Goal: Task Accomplishment & Management: Manage account settings

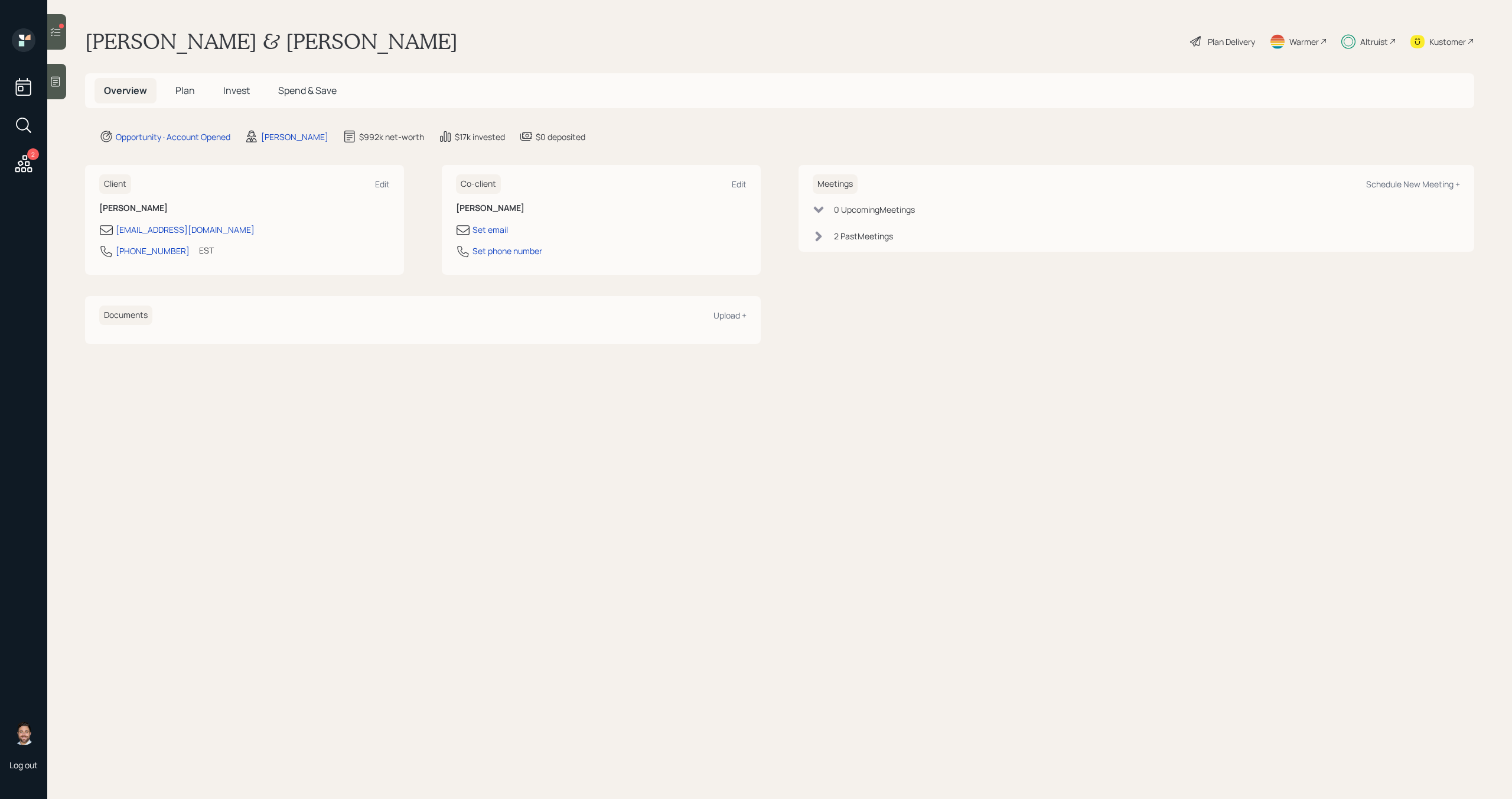
click at [60, 39] on div at bounding box center [56, 32] width 19 height 36
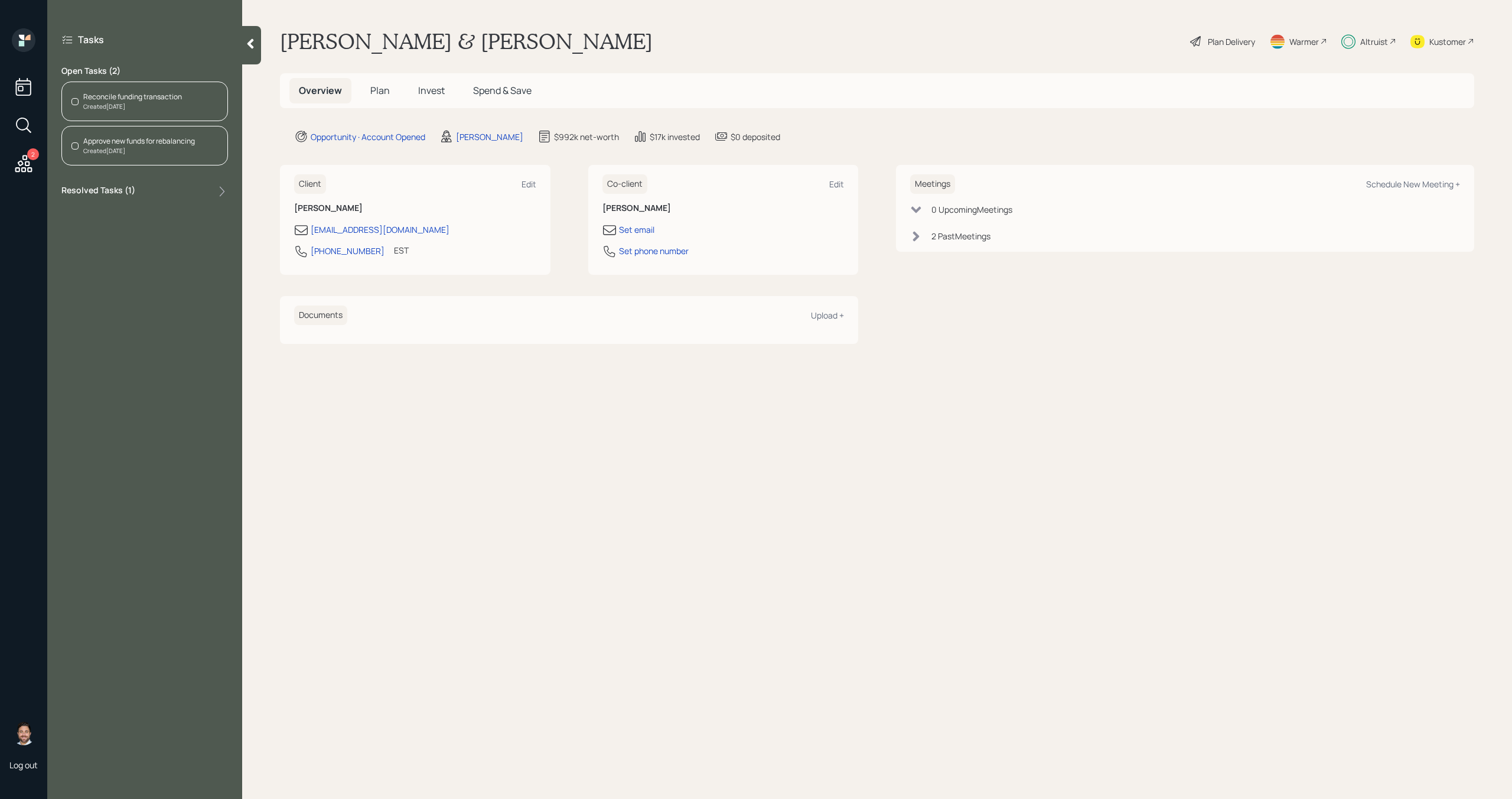
click at [115, 100] on div "Reconcile funding transaction" at bounding box center [132, 97] width 98 height 11
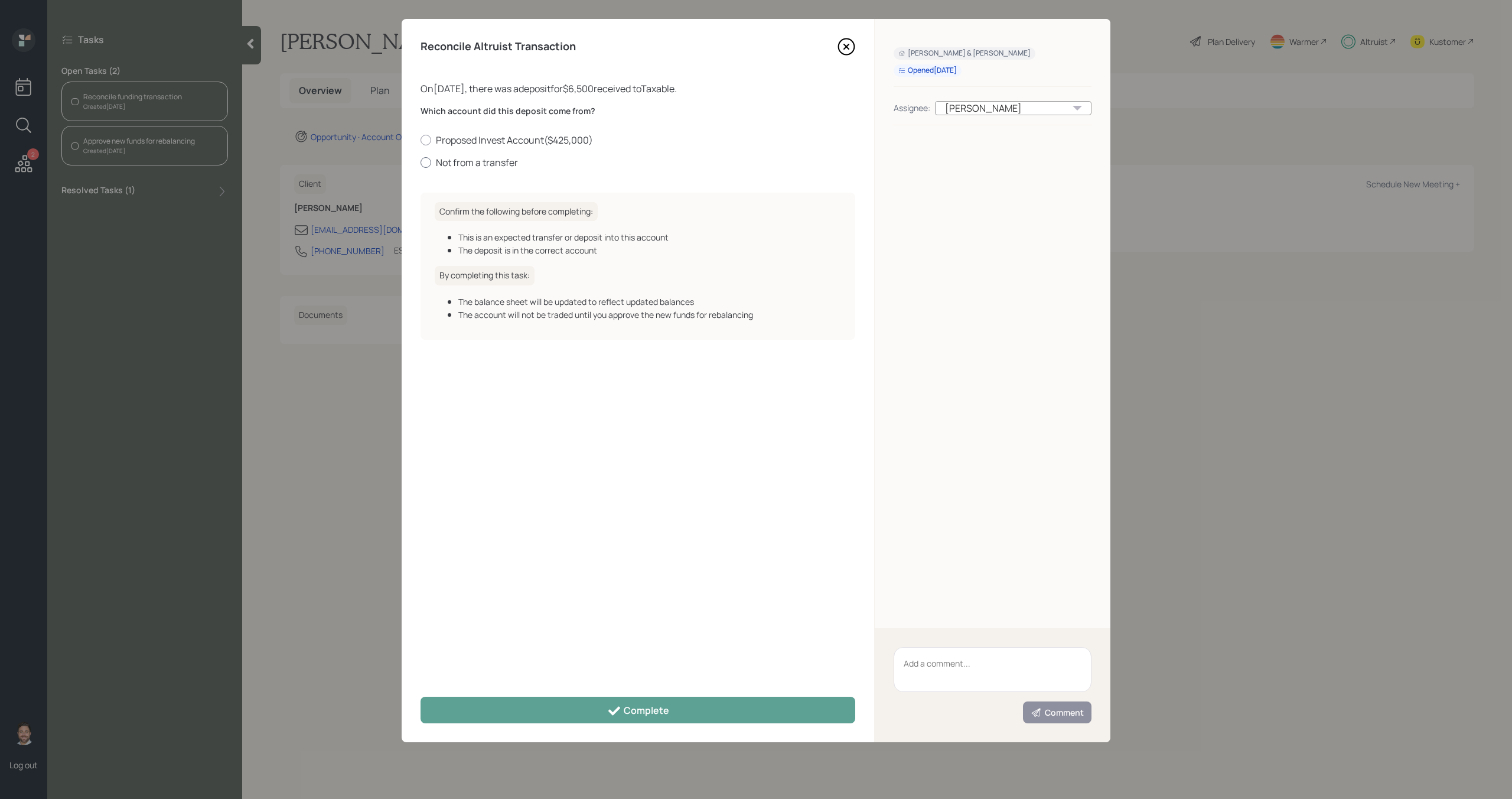
click at [460, 164] on label "Not from a transfer" at bounding box center [638, 162] width 434 height 13
click at [421, 162] on input "Not from a transfer" at bounding box center [420, 162] width 1 height 1
radio input "true"
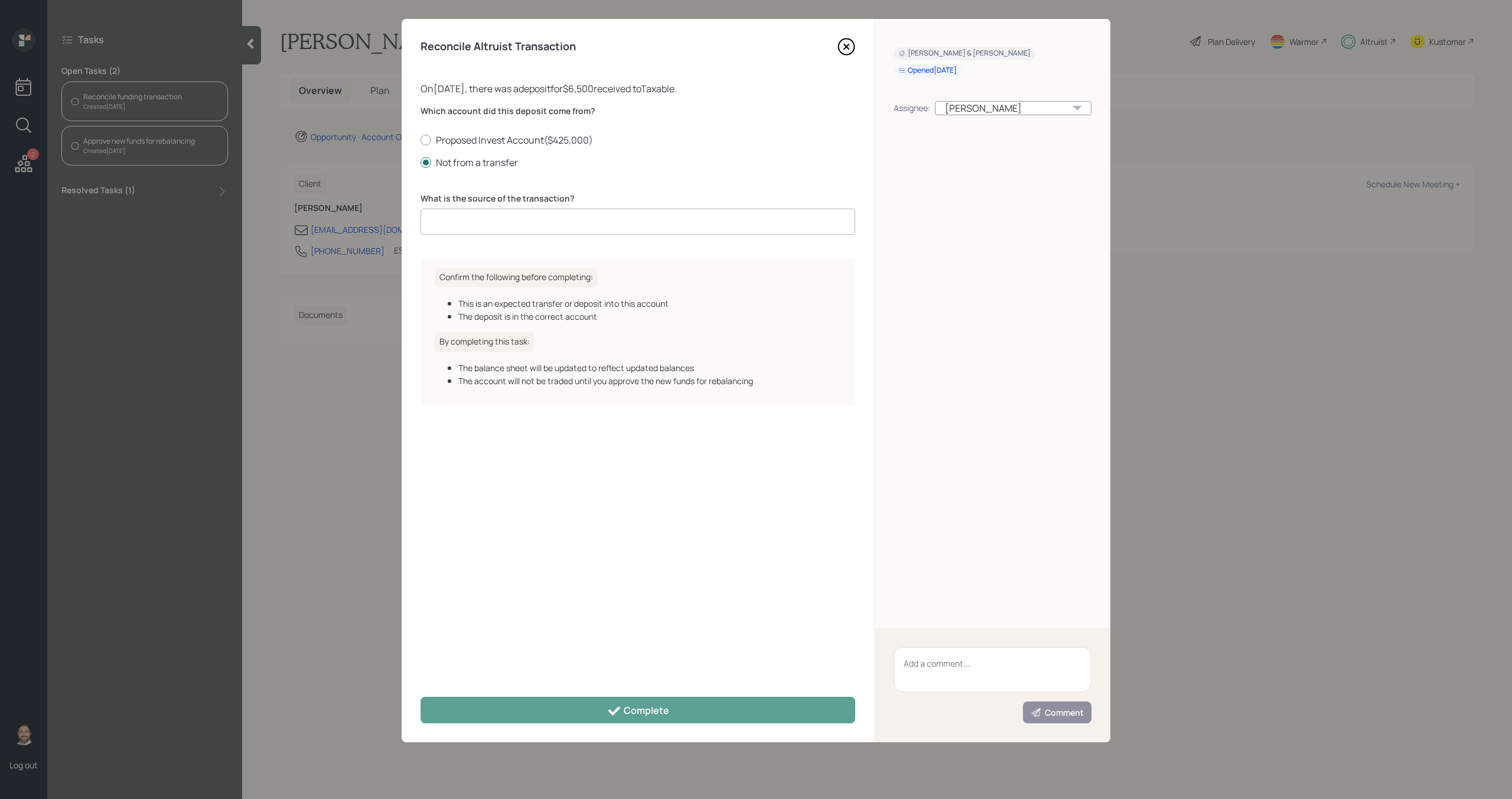
click at [465, 218] on input at bounding box center [638, 221] width 434 height 26
type input "D"
click at [436, 141] on label "Proposed Invest Account ( $425,000 )" at bounding box center [638, 140] width 434 height 13
click at [421, 140] on input "Proposed Invest Account ( $425,000 )" at bounding box center [420, 139] width 1 height 1
radio input "true"
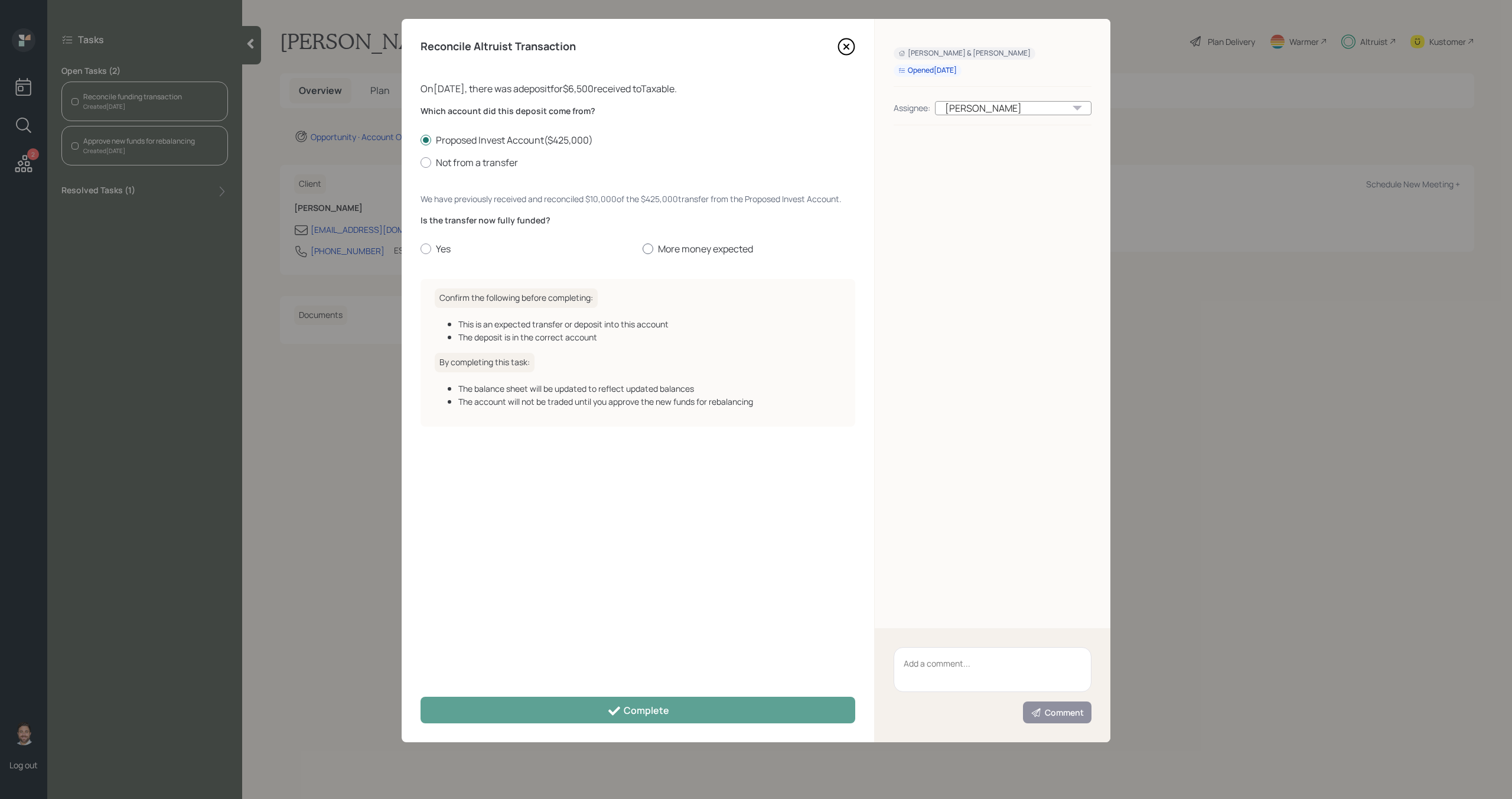
click at [657, 250] on label "More money expected" at bounding box center [749, 249] width 212 height 13
click at [643, 250] on input "More money expected" at bounding box center [642, 249] width 1 height 1
radio input "true"
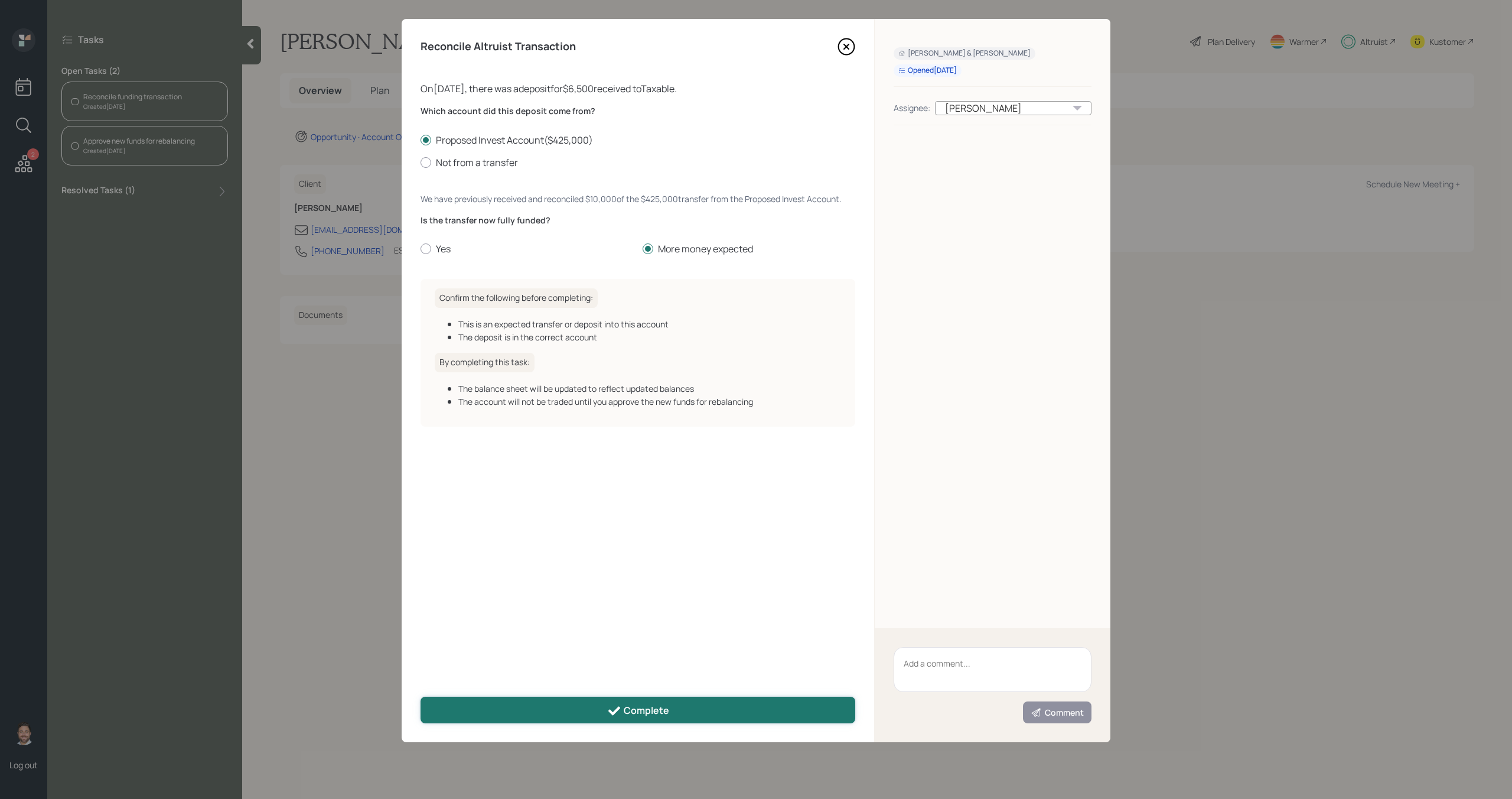
click at [666, 715] on div "Complete" at bounding box center [639, 711] width 62 height 15
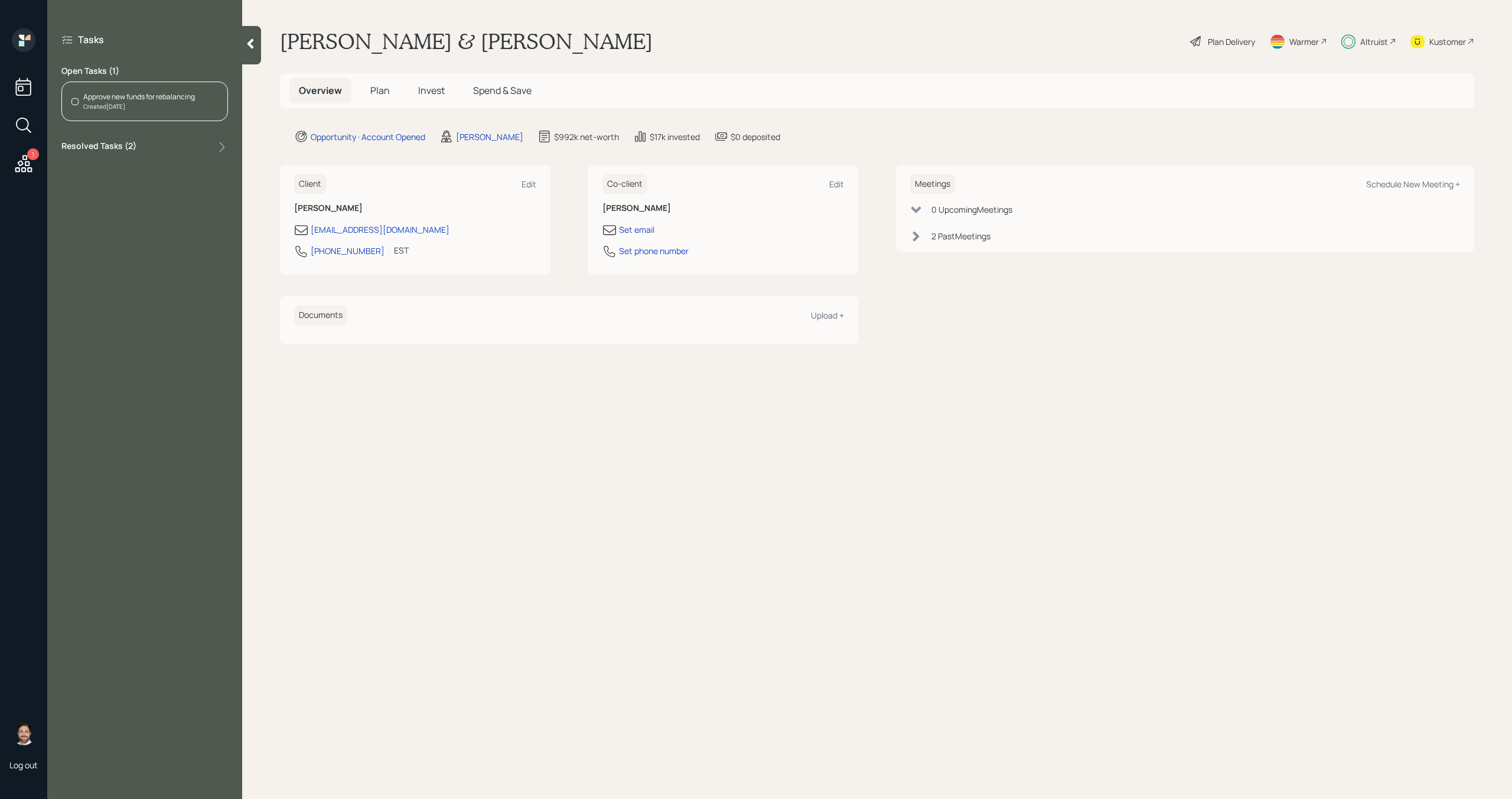
click at [180, 102] on div "Created [DATE]" at bounding box center [138, 107] width 112 height 9
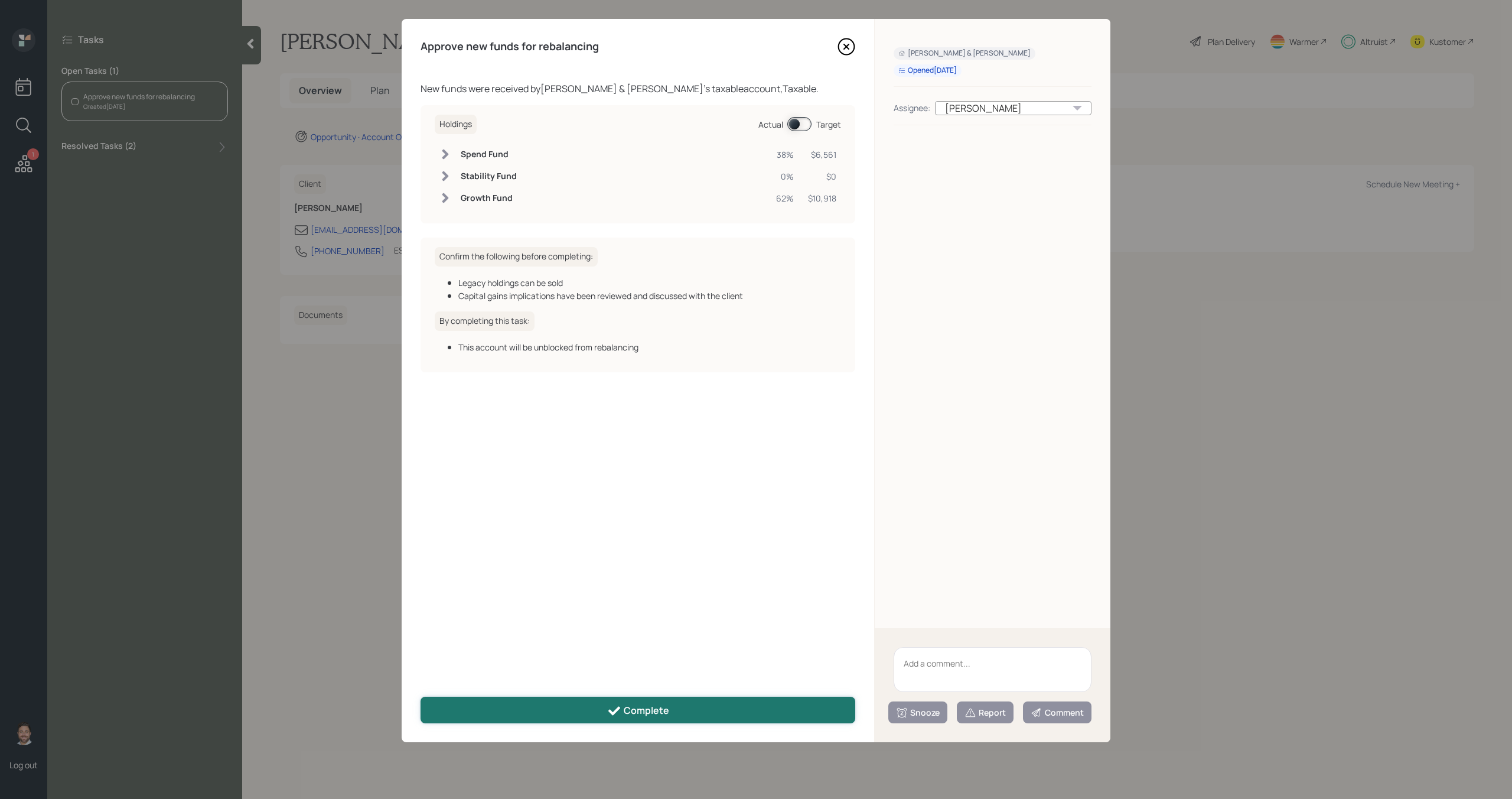
click at [555, 708] on button "Complete" at bounding box center [638, 710] width 434 height 26
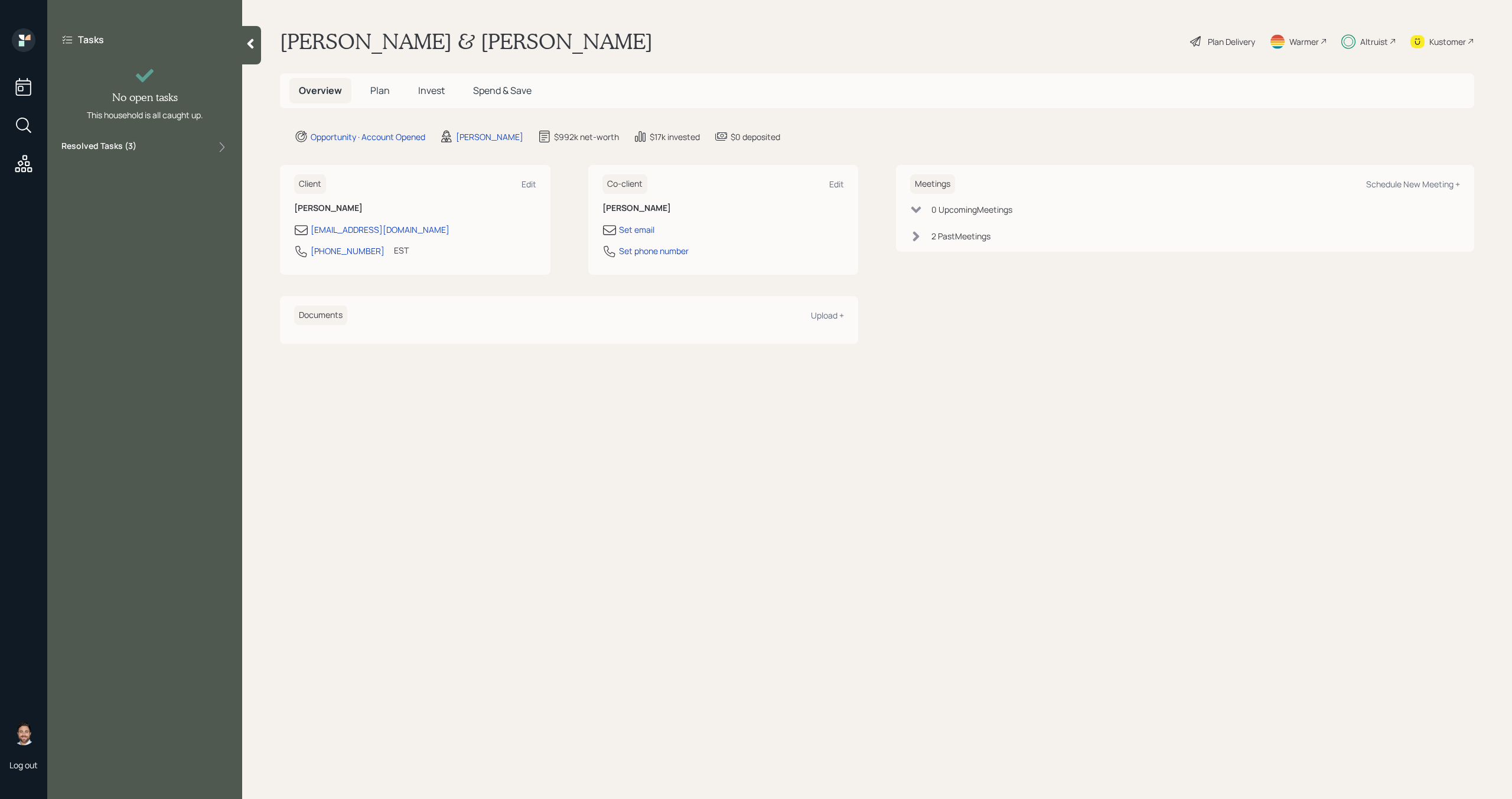
click at [379, 87] on span "Plan" at bounding box center [380, 90] width 19 height 13
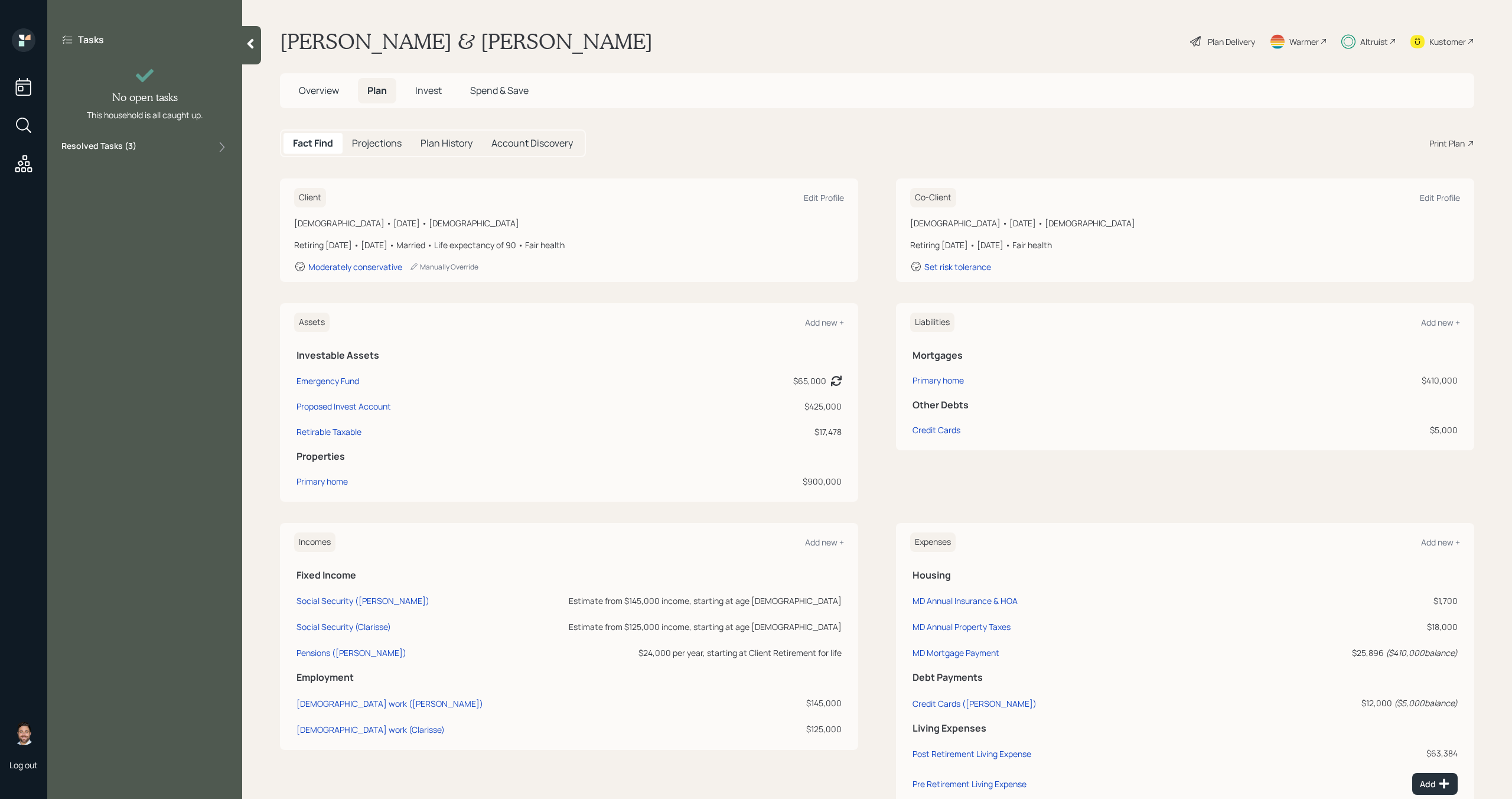
click at [436, 91] on span "Invest" at bounding box center [428, 90] width 26 height 13
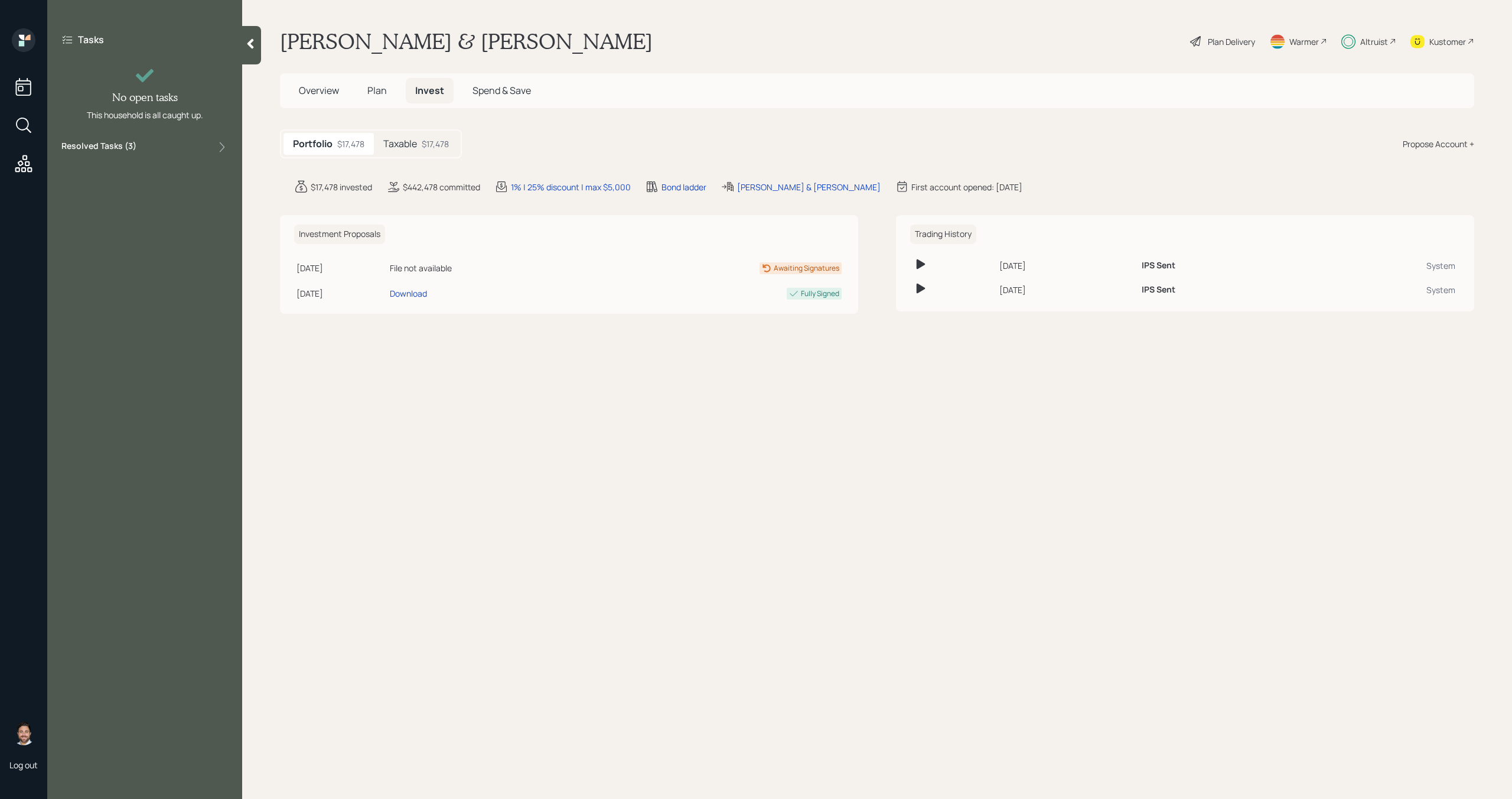
click at [414, 143] on h5 "Taxable" at bounding box center [400, 144] width 34 height 11
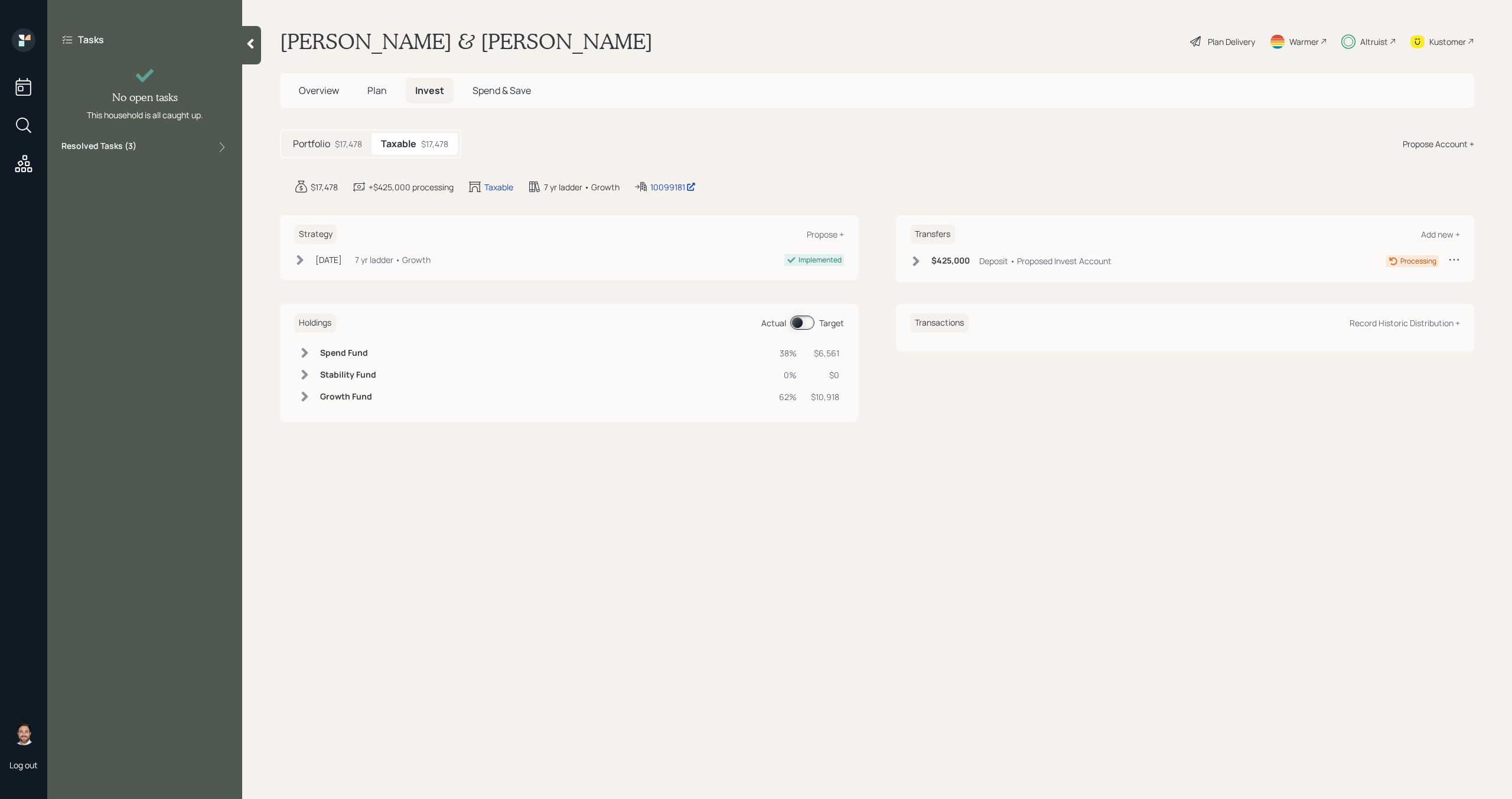
click at [382, 90] on span "Plan" at bounding box center [376, 90] width 19 height 13
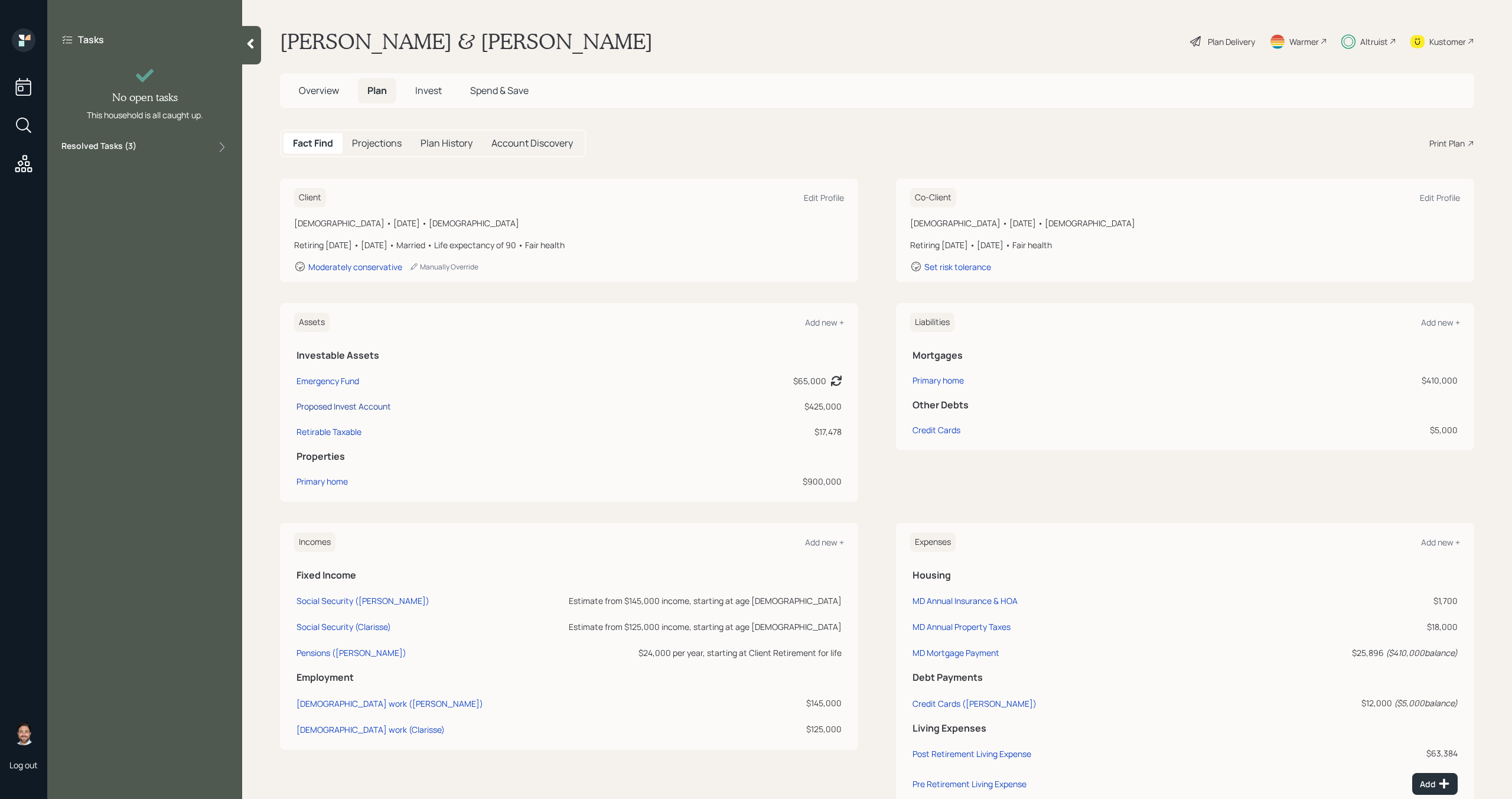
click at [374, 406] on div "Proposed Invest Account" at bounding box center [344, 406] width 95 height 13
select select "taxable"
select select "balanced"
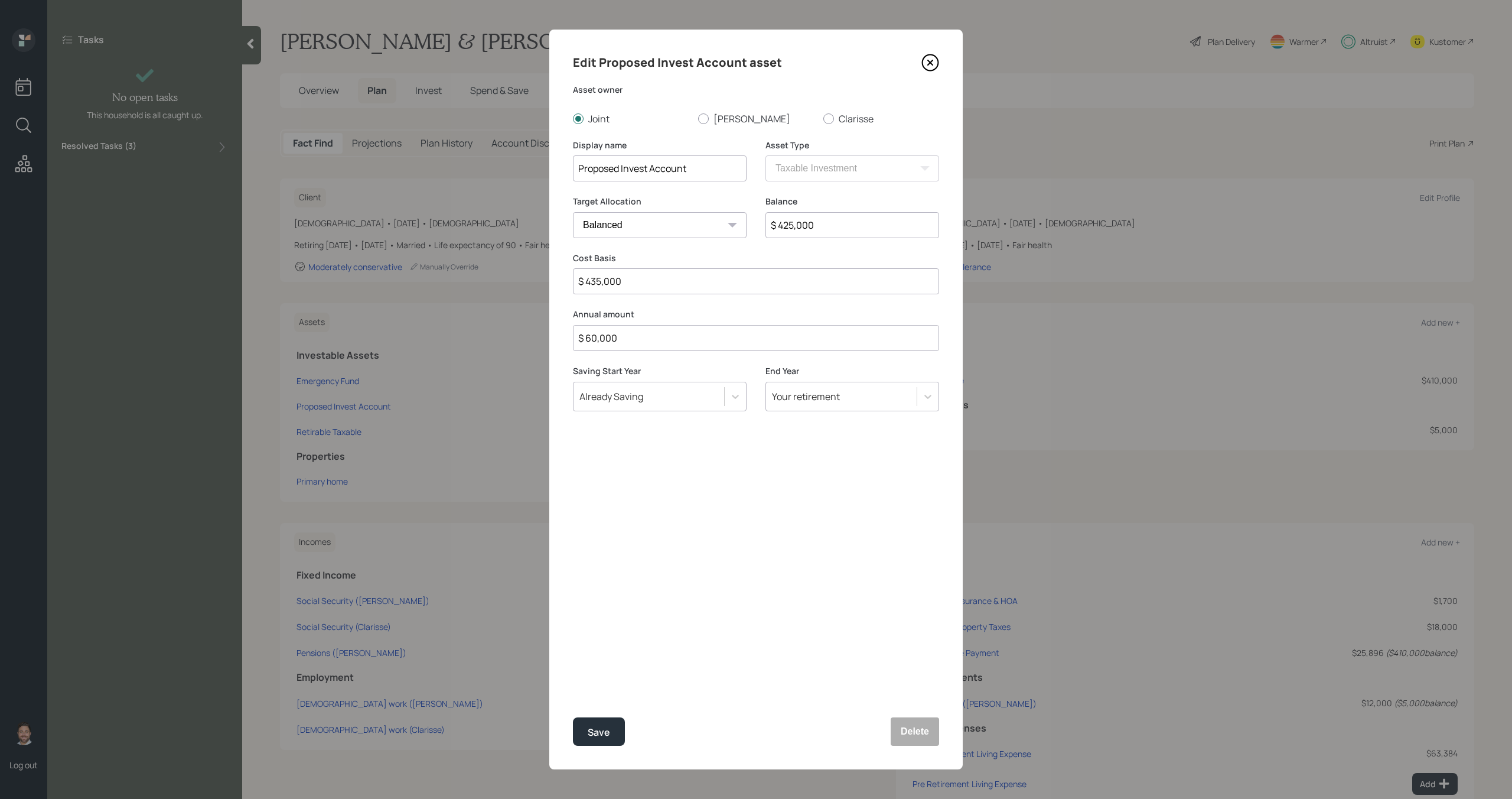
click at [822, 221] on input "$ 425,000" at bounding box center [853, 225] width 174 height 26
type input "$ 419,000"
click at [605, 728] on div "Save" at bounding box center [598, 732] width 23 height 16
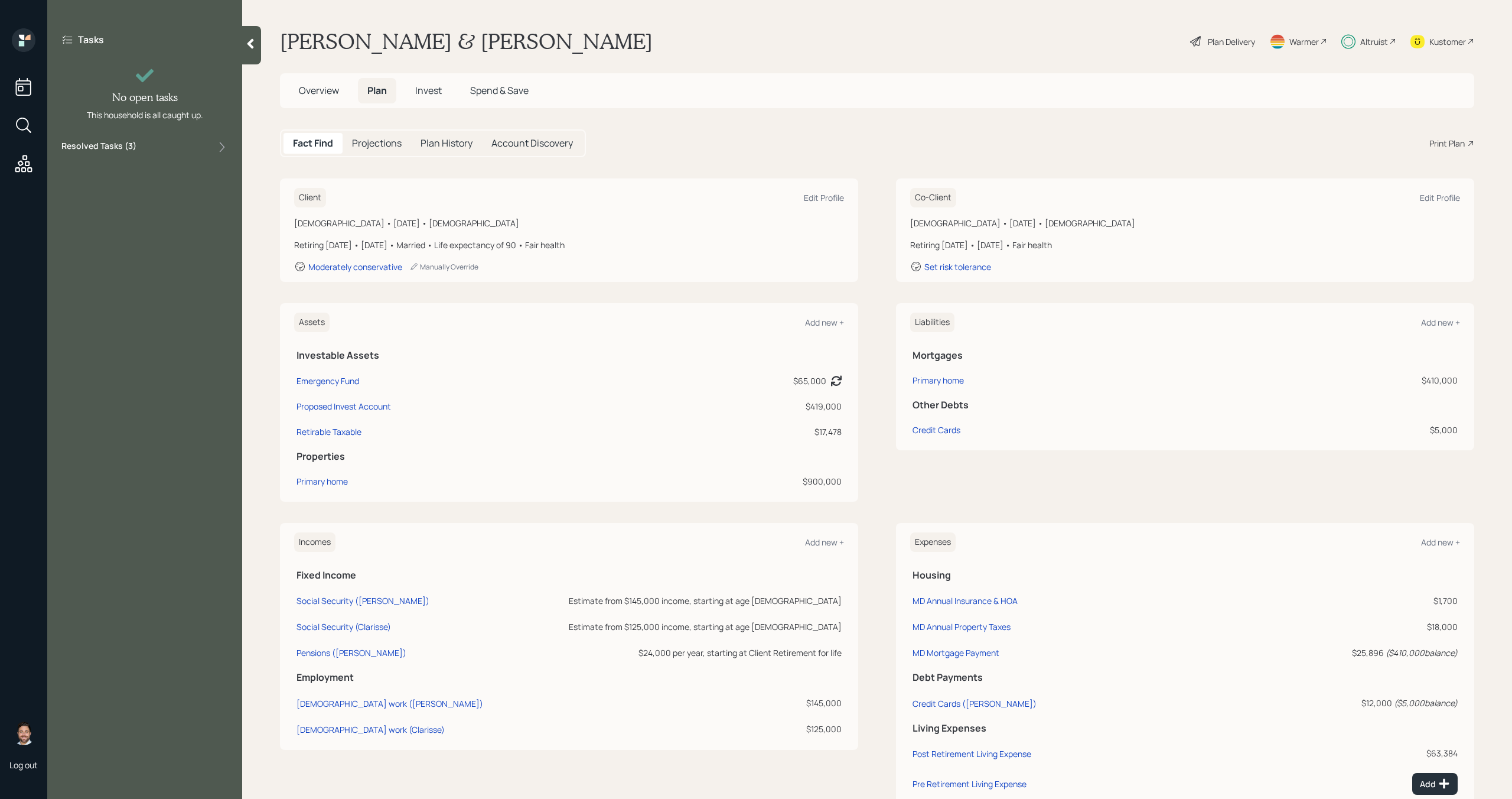
click at [257, 49] on div at bounding box center [251, 46] width 19 height 38
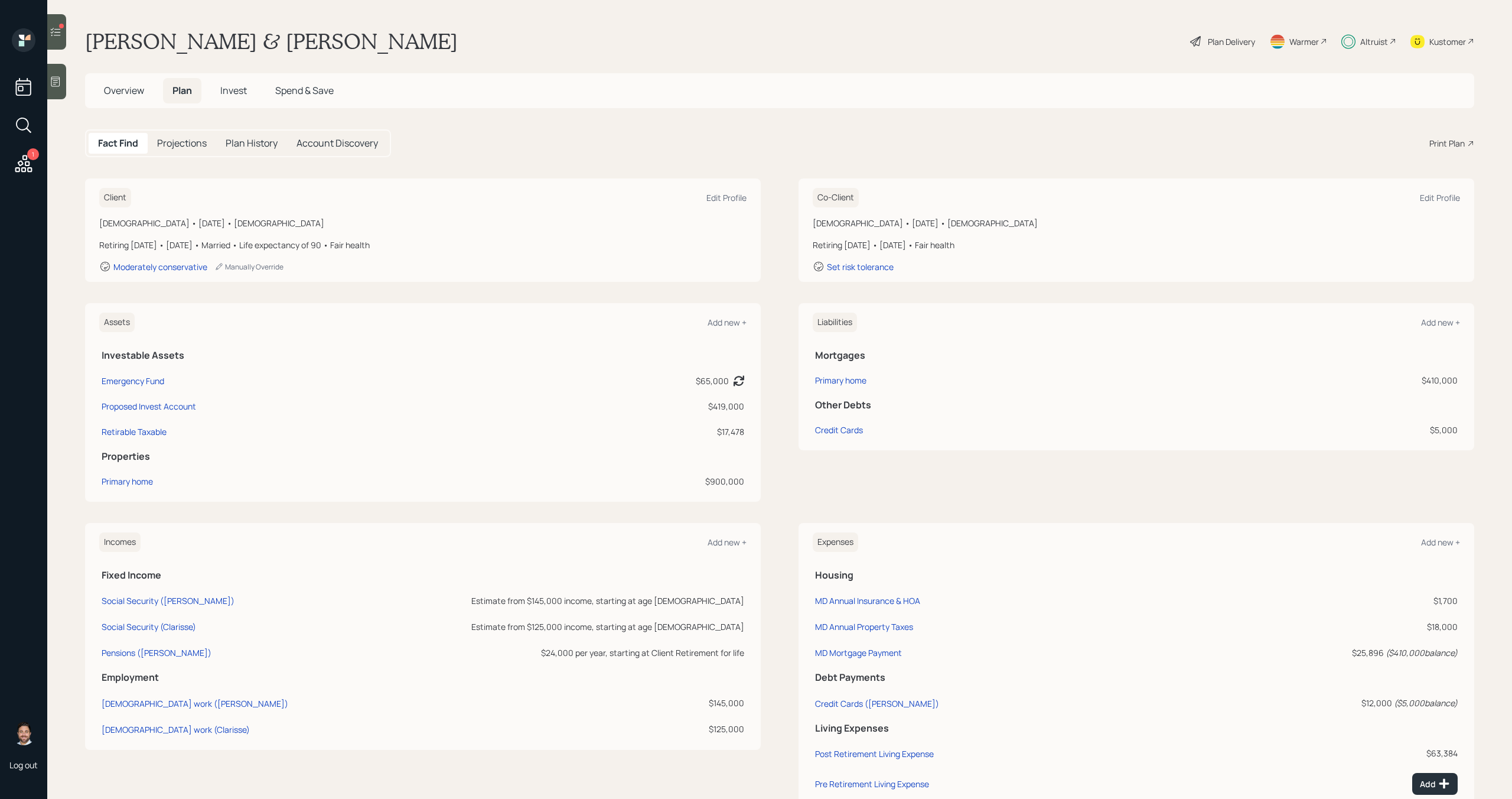
click at [58, 32] on icon at bounding box center [56, 31] width 10 height 8
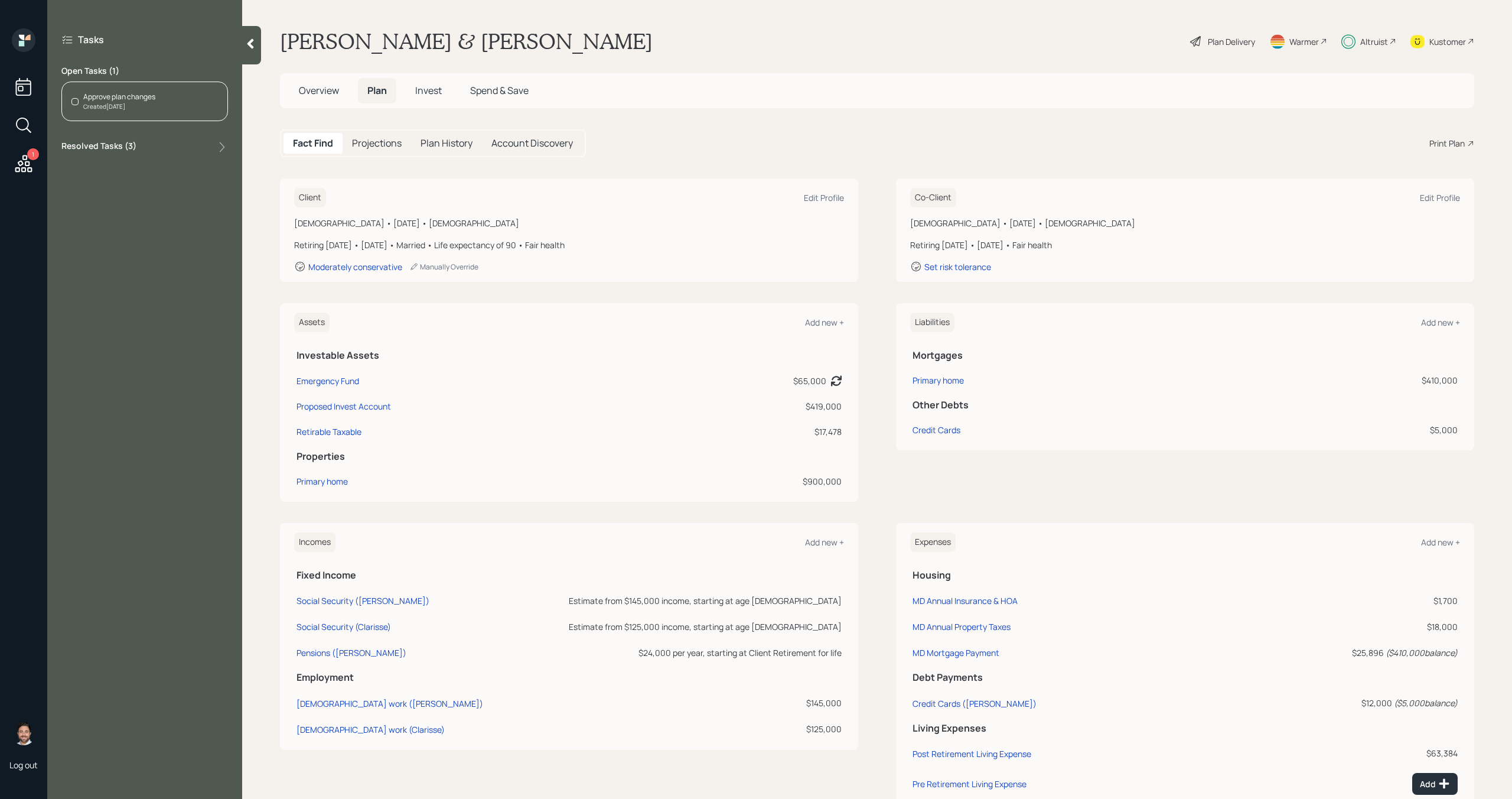
click at [157, 109] on div "Approve plan changes Created Today" at bounding box center [144, 101] width 167 height 39
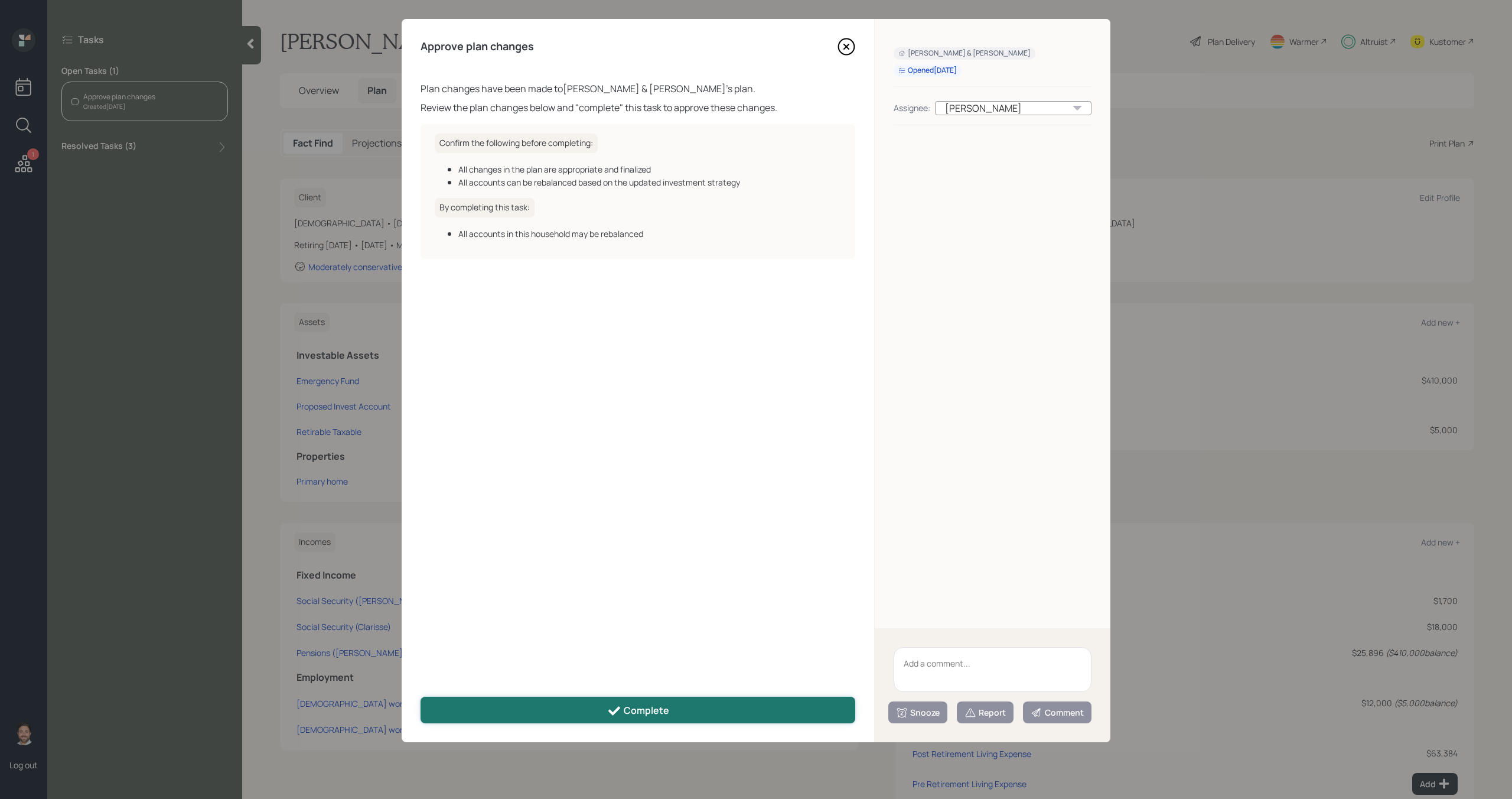
click at [585, 711] on button "Complete" at bounding box center [638, 710] width 434 height 26
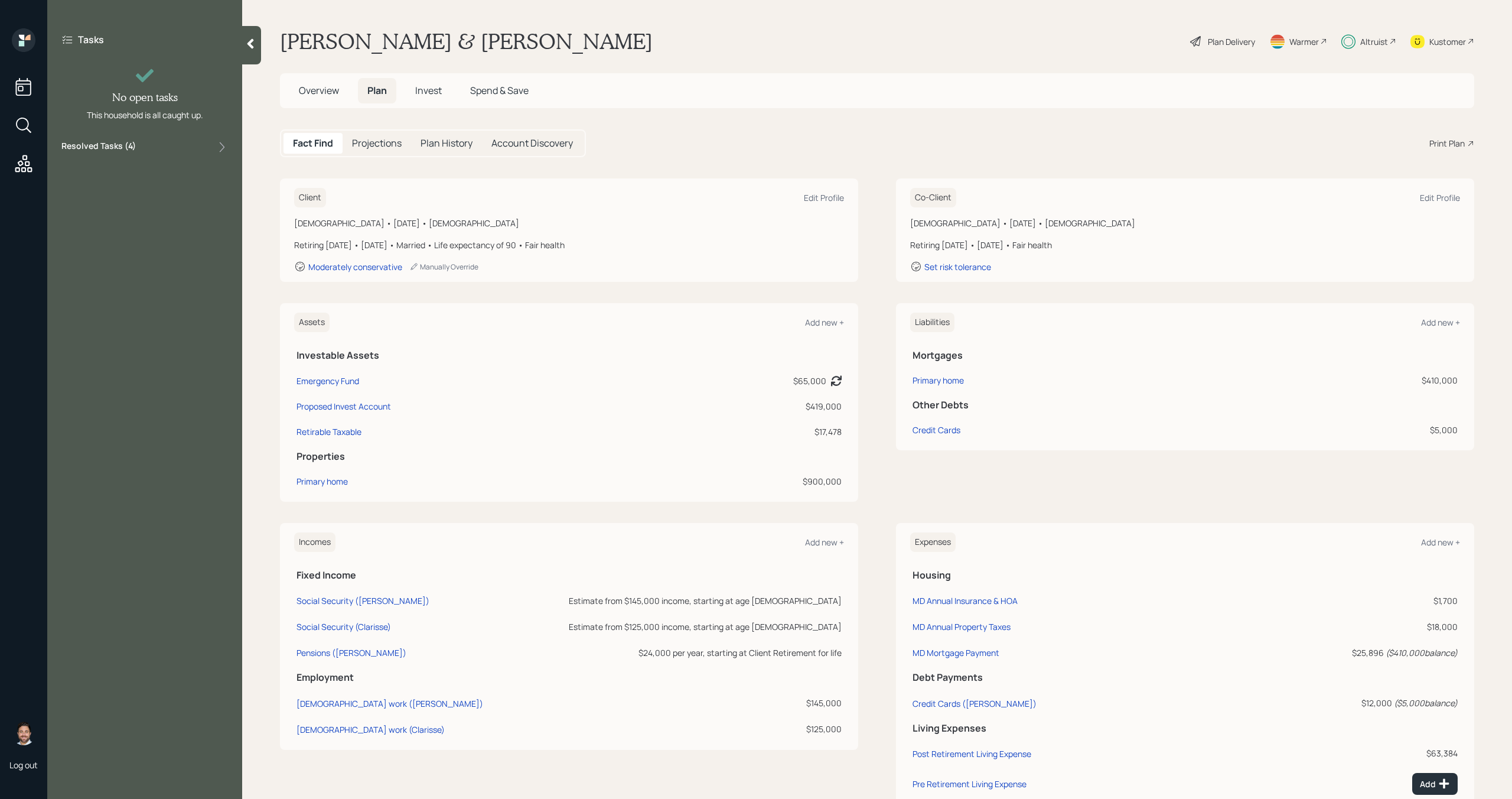
click at [256, 53] on div at bounding box center [251, 46] width 19 height 38
